Goal: Find specific page/section: Find specific page/section

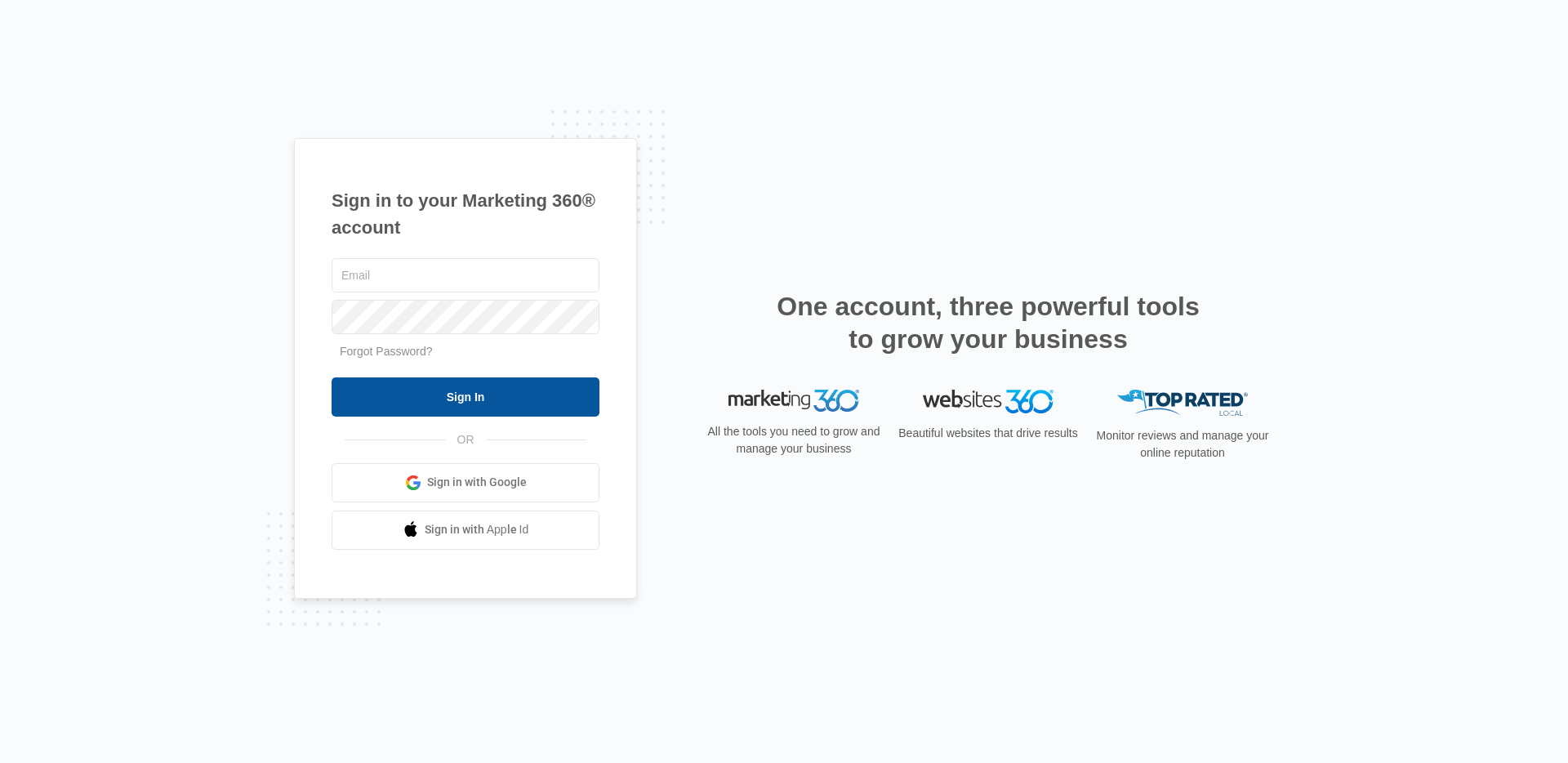
type input "[PERSON_NAME][EMAIL_ADDRESS][PERSON_NAME][DOMAIN_NAME]"
click at [475, 414] on input "Sign In" at bounding box center [466, 397] width 268 height 39
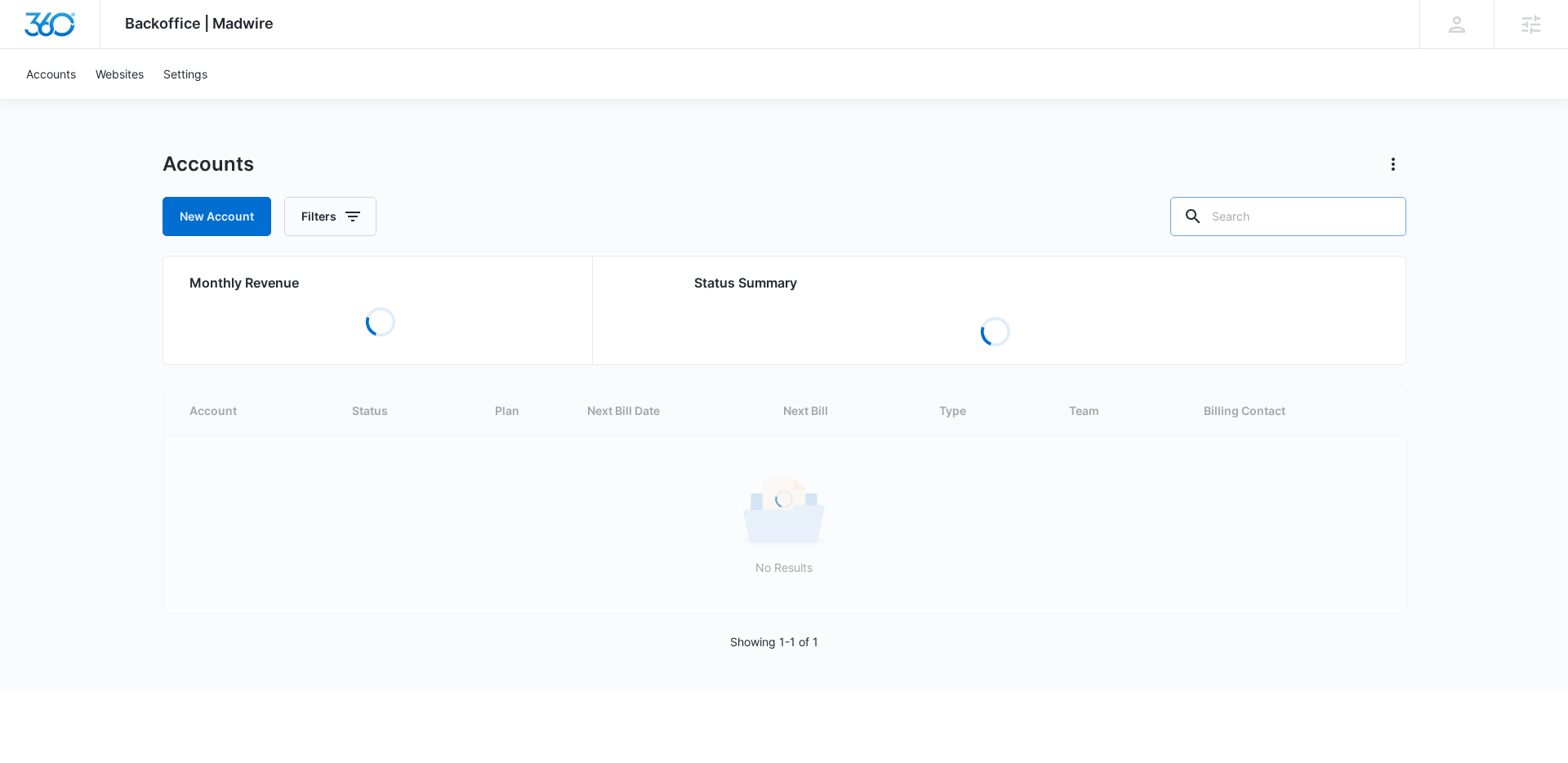
click at [1267, 226] on input "text" at bounding box center [1288, 216] width 236 height 39
type input "a"
click at [1301, 220] on input "carolina nife" at bounding box center [1276, 216] width 261 height 39
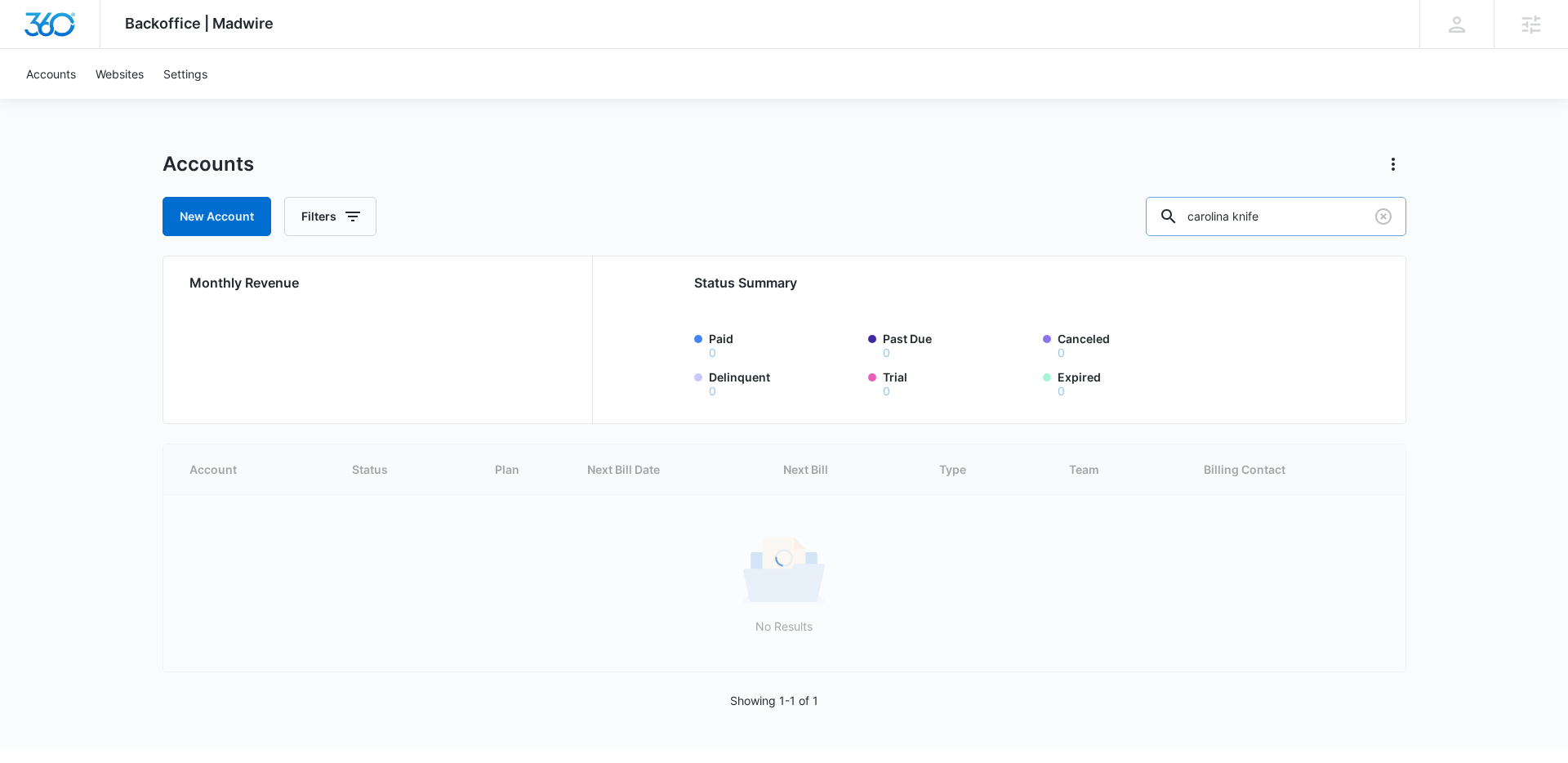
type input "carolina knife"
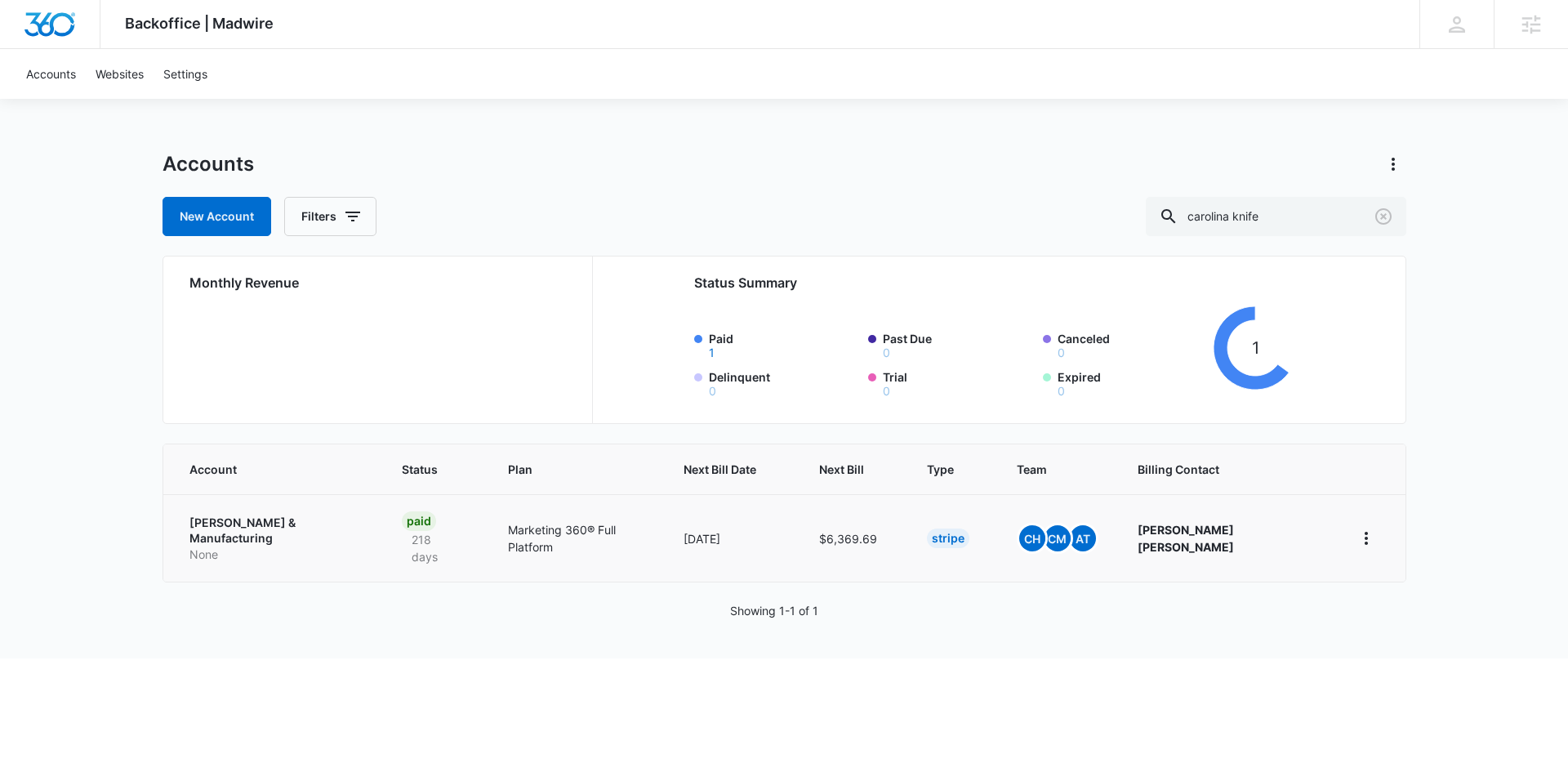
click at [264, 518] on p "Carolina Knife & Manufacturing" at bounding box center [276, 530] width 173 height 32
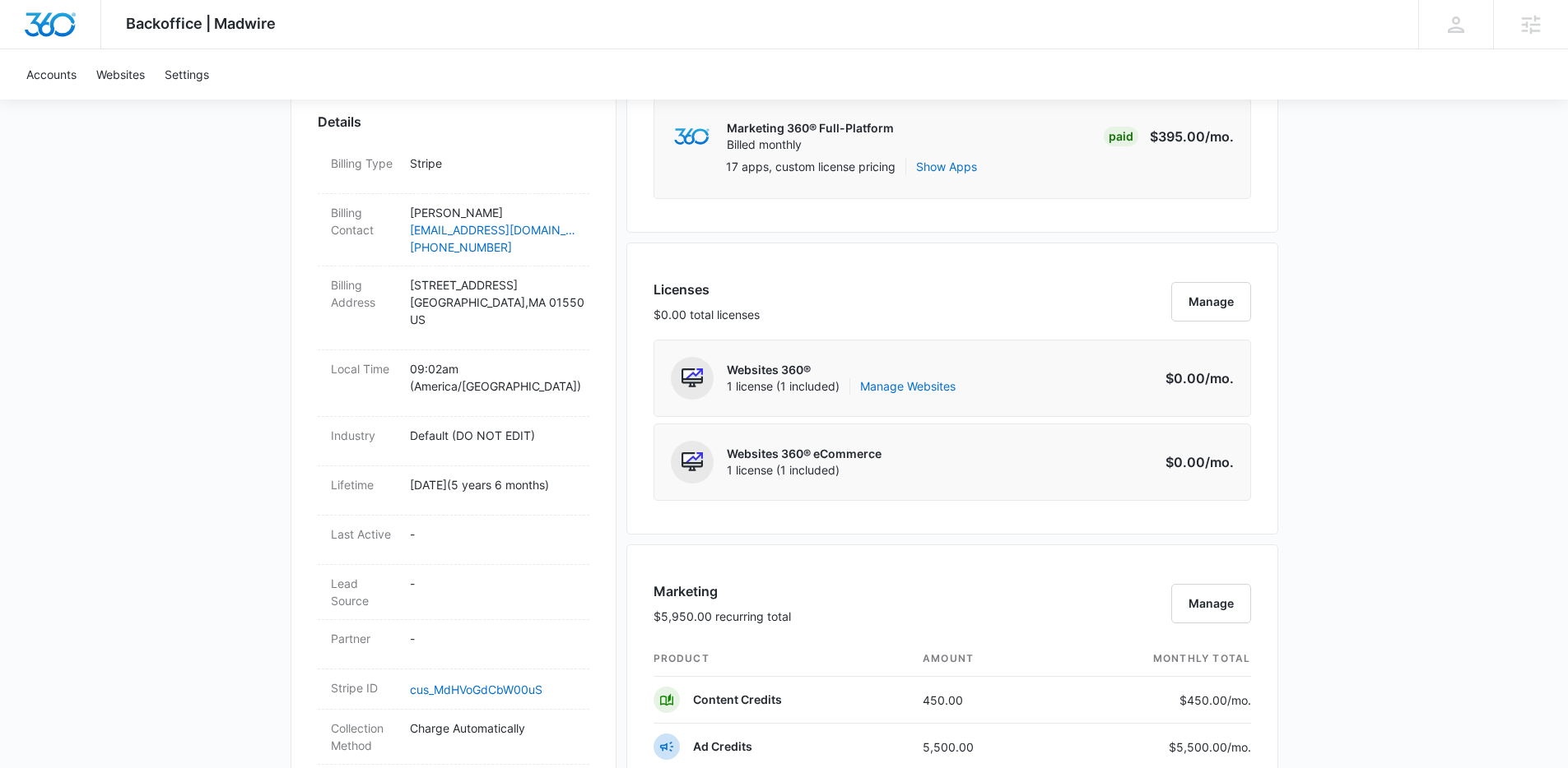
scroll to position [115, 0]
